Goal: Task Accomplishment & Management: Complete application form

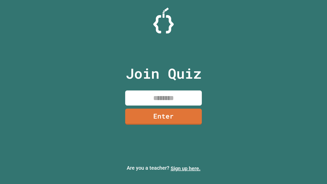
click at [186, 168] on link "Sign up here." at bounding box center [186, 168] width 30 height 6
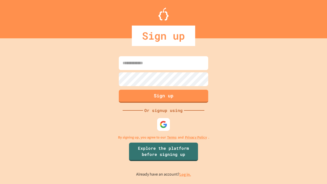
click at [186, 174] on link "Log in." at bounding box center [185, 174] width 12 height 5
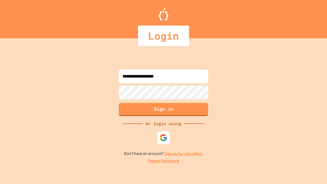
type input "**********"
